Goal: Information Seeking & Learning: Learn about a topic

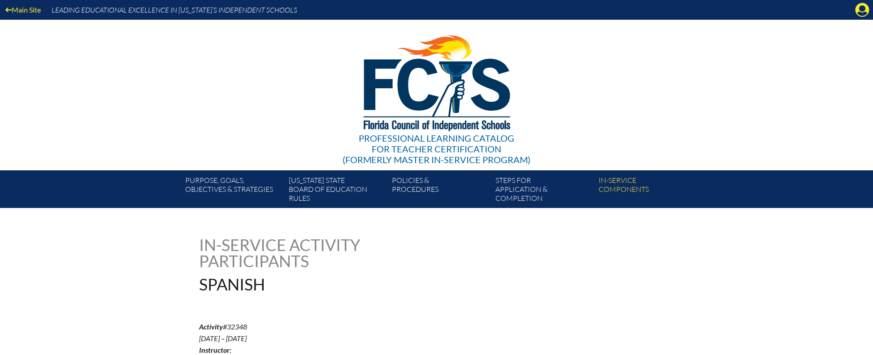
scroll to position [270, 0]
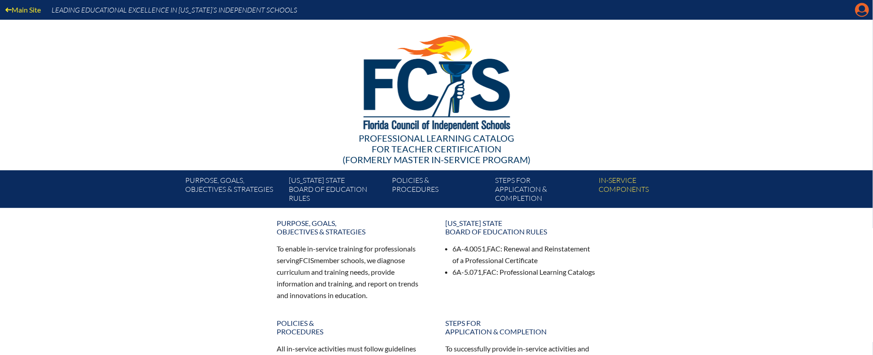
click at [858, 9] on icon at bounding box center [863, 10] width 14 height 14
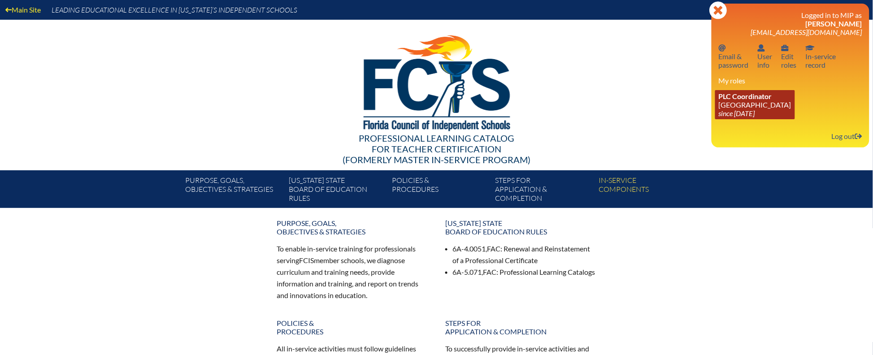
click at [742, 103] on link "PLC Coordinator Oxbridge Academy since 2011 Aug 11" at bounding box center [756, 104] width 80 height 29
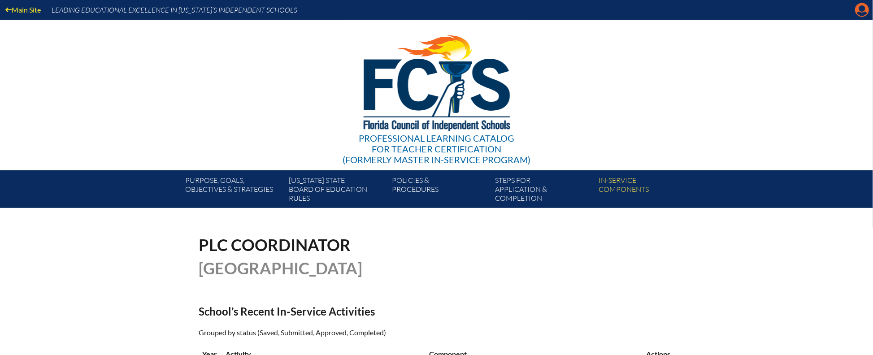
click at [865, 10] on icon "Manage account" at bounding box center [863, 10] width 14 height 14
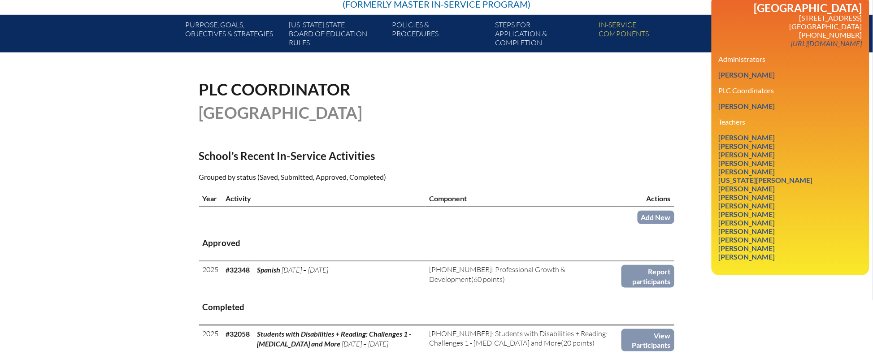
scroll to position [188, 0]
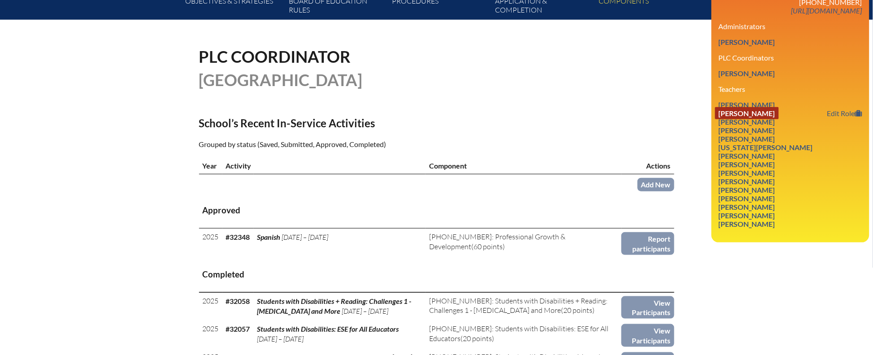
click at [760, 107] on link "Marjorie Chiarolanzio" at bounding box center [748, 113] width 64 height 12
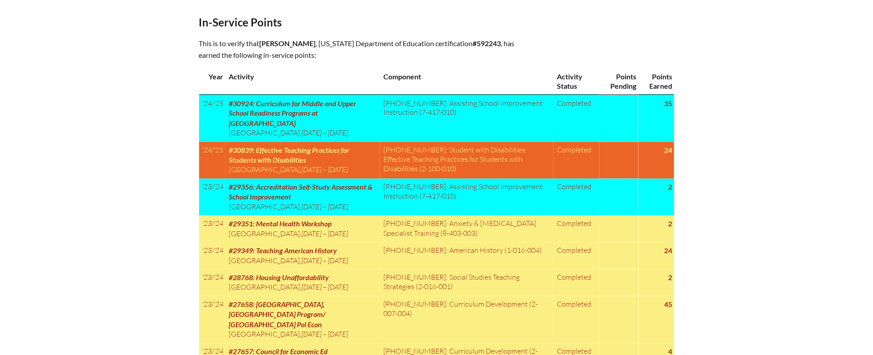
scroll to position [502, 0]
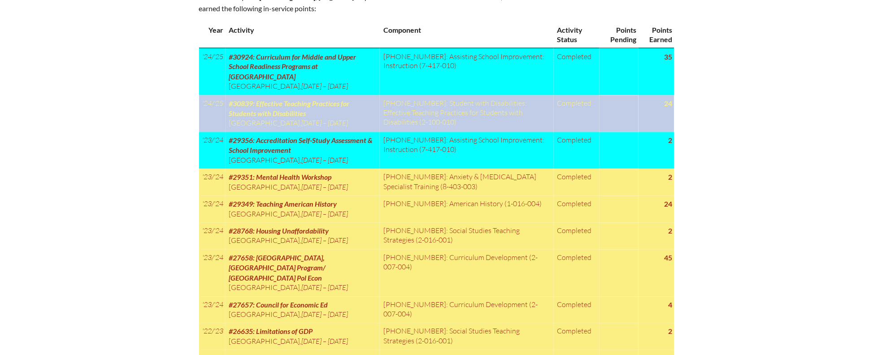
click at [390, 121] on td "[PHONE_NUMBER]: Student with Disabilities: Effective Teaching Practices for Stu…" at bounding box center [467, 114] width 174 height 37
click at [421, 109] on td "[PHONE_NUMBER]: Student with Disabilities: Effective Teaching Practices for Stu…" at bounding box center [467, 114] width 174 height 37
click at [296, 116] on span "#30839: Effective Teaching Practices for Students with Disabilities" at bounding box center [289, 109] width 121 height 18
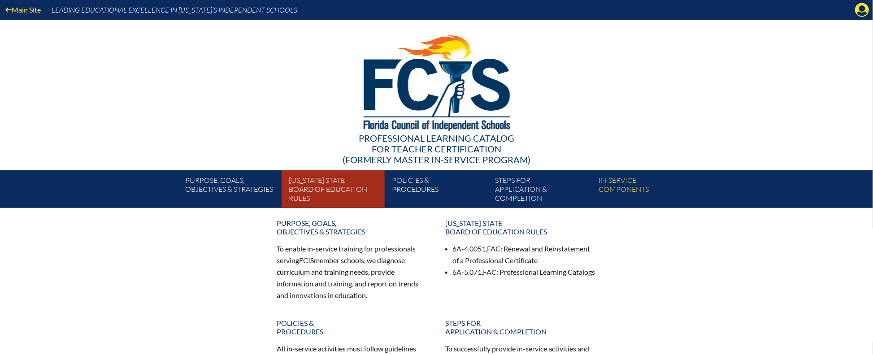
click at [318, 184] on link "Florida State Board of Education rules" at bounding box center [336, 191] width 103 height 34
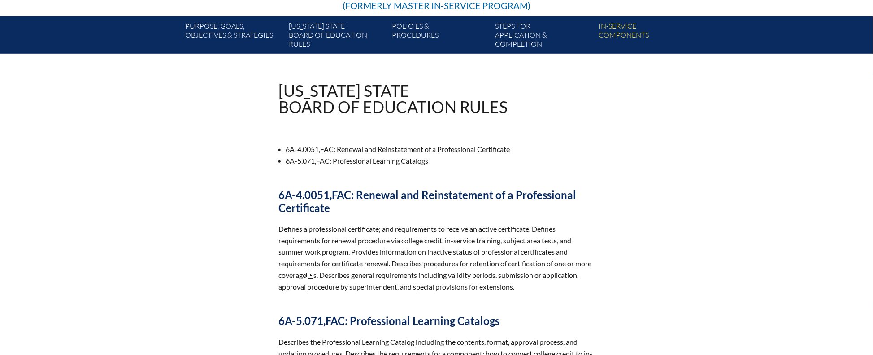
scroll to position [153, 0]
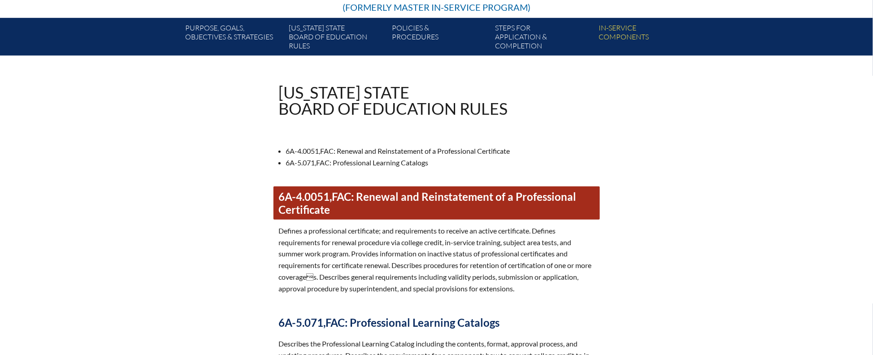
click at [414, 195] on link "6A-4.0051, FAC : Renewal and Reinstatement of a Professional Certificate" at bounding box center [437, 203] width 327 height 33
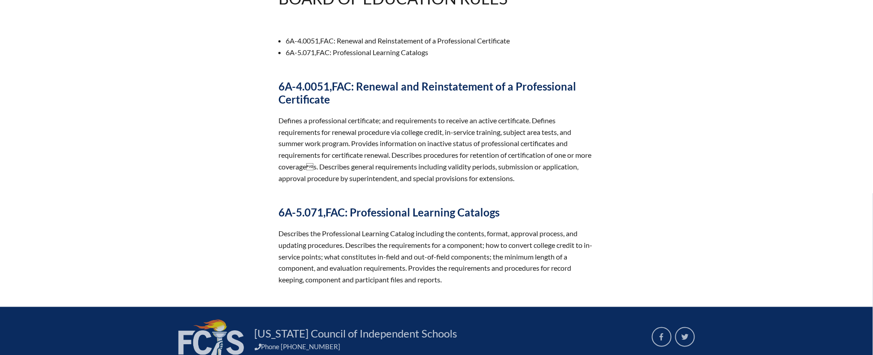
scroll to position [273, 0]
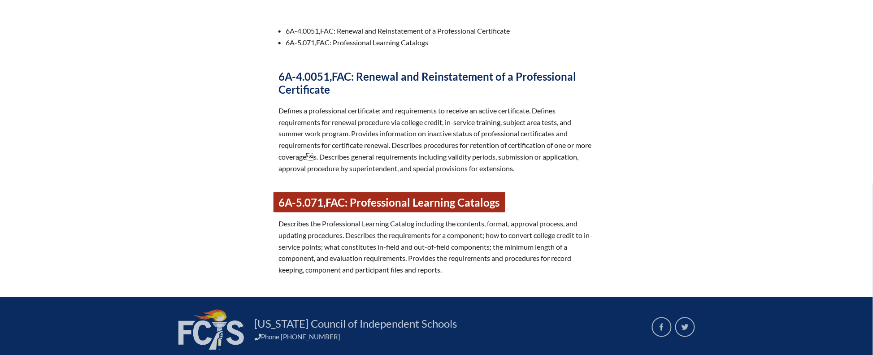
click at [456, 201] on link "6A-5.071, FAC : Professional Learning Catalogs" at bounding box center [390, 202] width 232 height 20
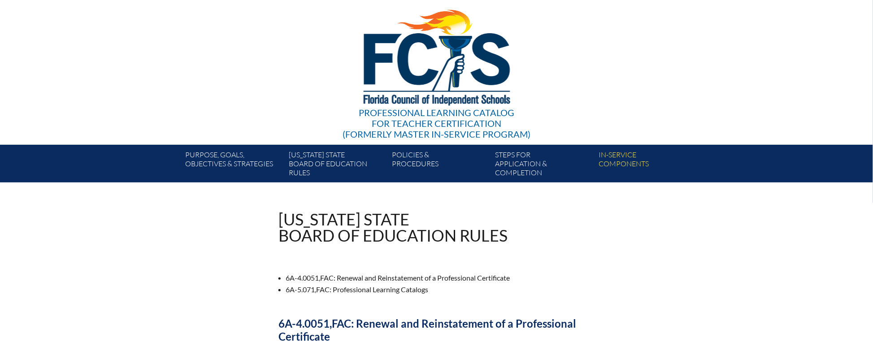
scroll to position [0, 0]
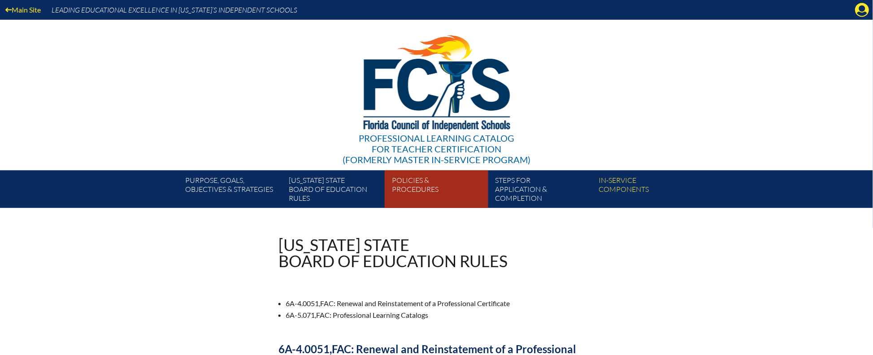
click at [403, 184] on link "Policies & Procedures" at bounding box center [440, 191] width 103 height 34
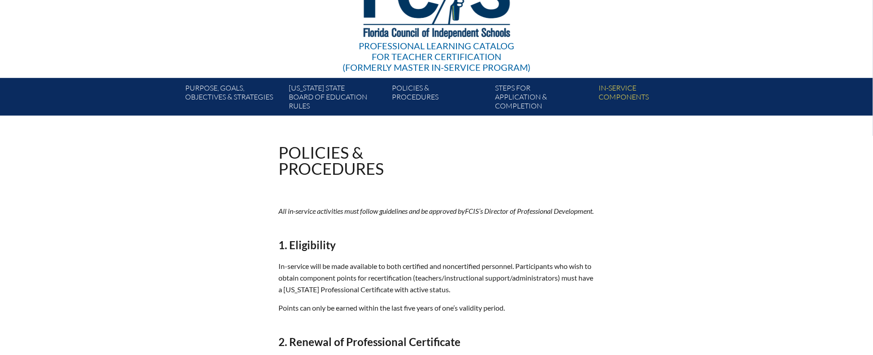
scroll to position [108, 0]
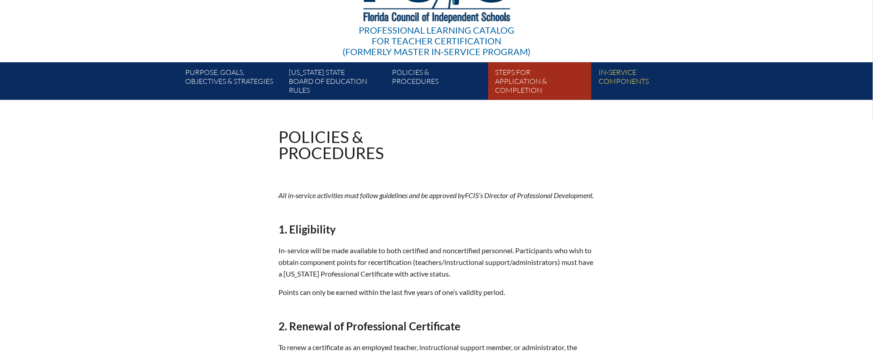
click at [521, 81] on link "Steps for application & completion" at bounding box center [543, 83] width 103 height 34
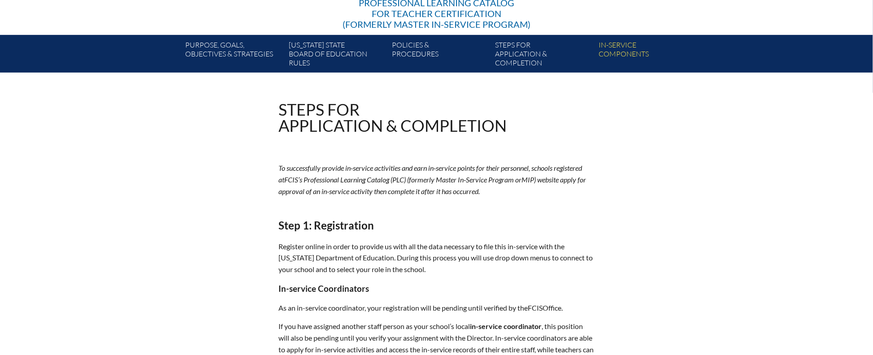
scroll to position [134, 0]
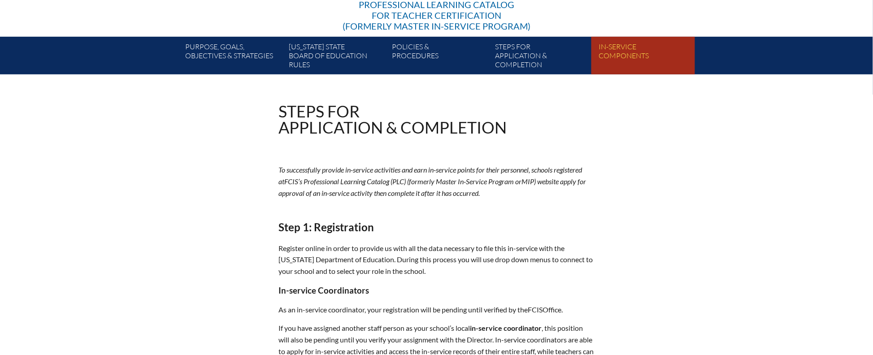
click at [621, 51] on link "In-service components" at bounding box center [646, 57] width 103 height 34
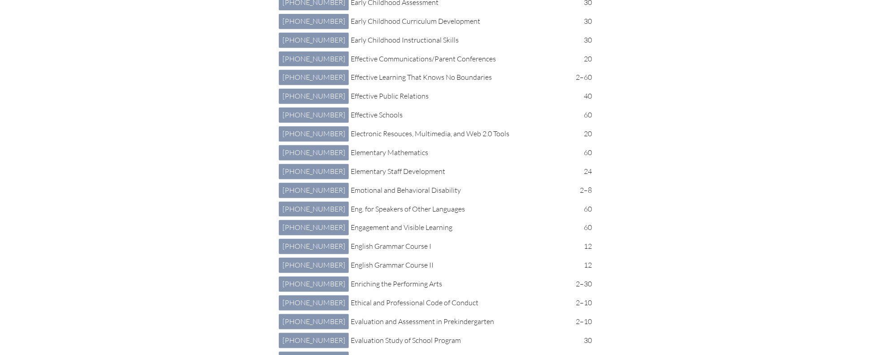
scroll to position [1199, 0]
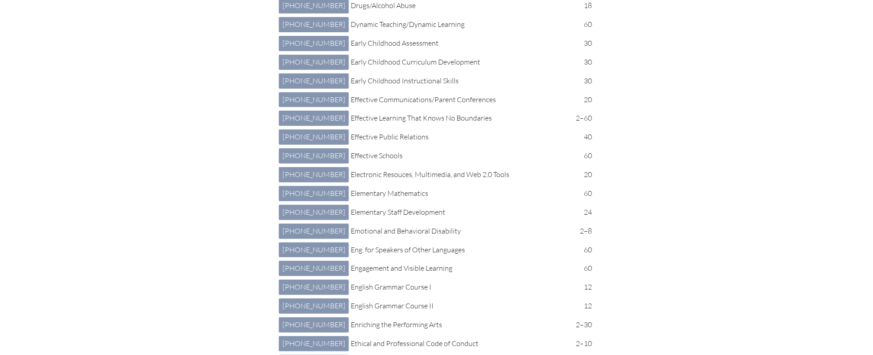
drag, startPoint x: 268, startPoint y: 88, endPoint x: 265, endPoint y: 92, distance: 5.5
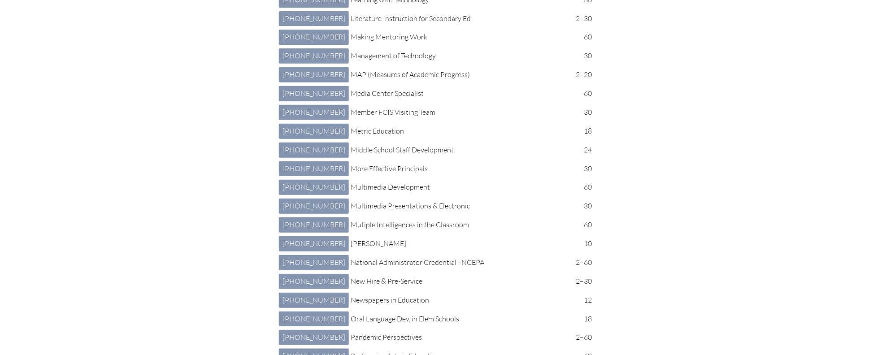
scroll to position [2376, 0]
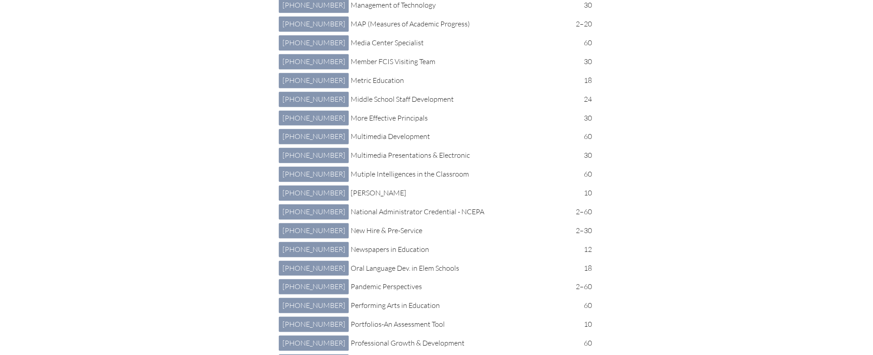
click at [663, 192] on div "Export to CSV Export to Excel In-service components (222 listed) 222 Document T…" at bounding box center [437, 110] width 504 height 4526
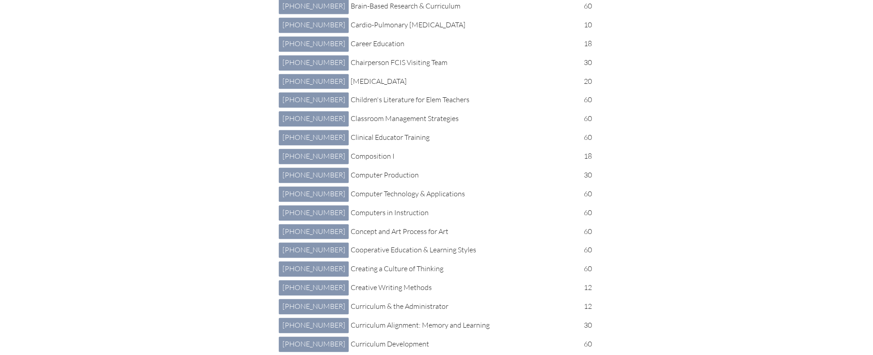
scroll to position [1117, 0]
